Goal: Transaction & Acquisition: Book appointment/travel/reservation

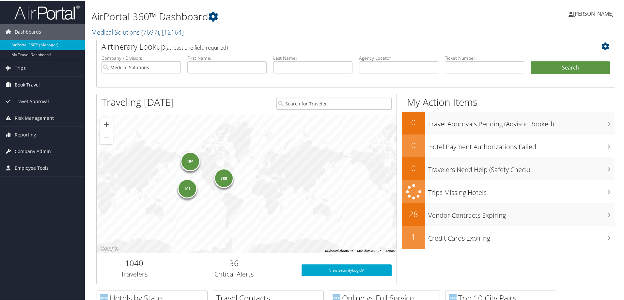
click at [35, 83] on span "Book Travel" at bounding box center [27, 84] width 25 height 16
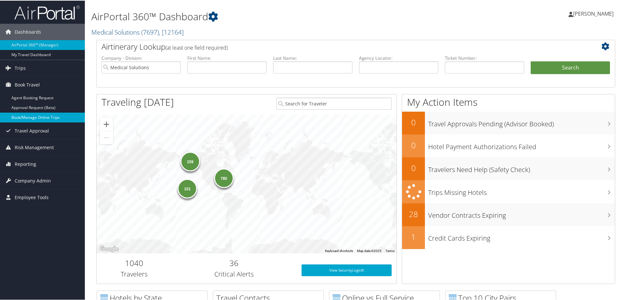
click at [49, 116] on link "Book/Manage Online Trips" at bounding box center [42, 117] width 85 height 10
